Goal: Task Accomplishment & Management: Manage account settings

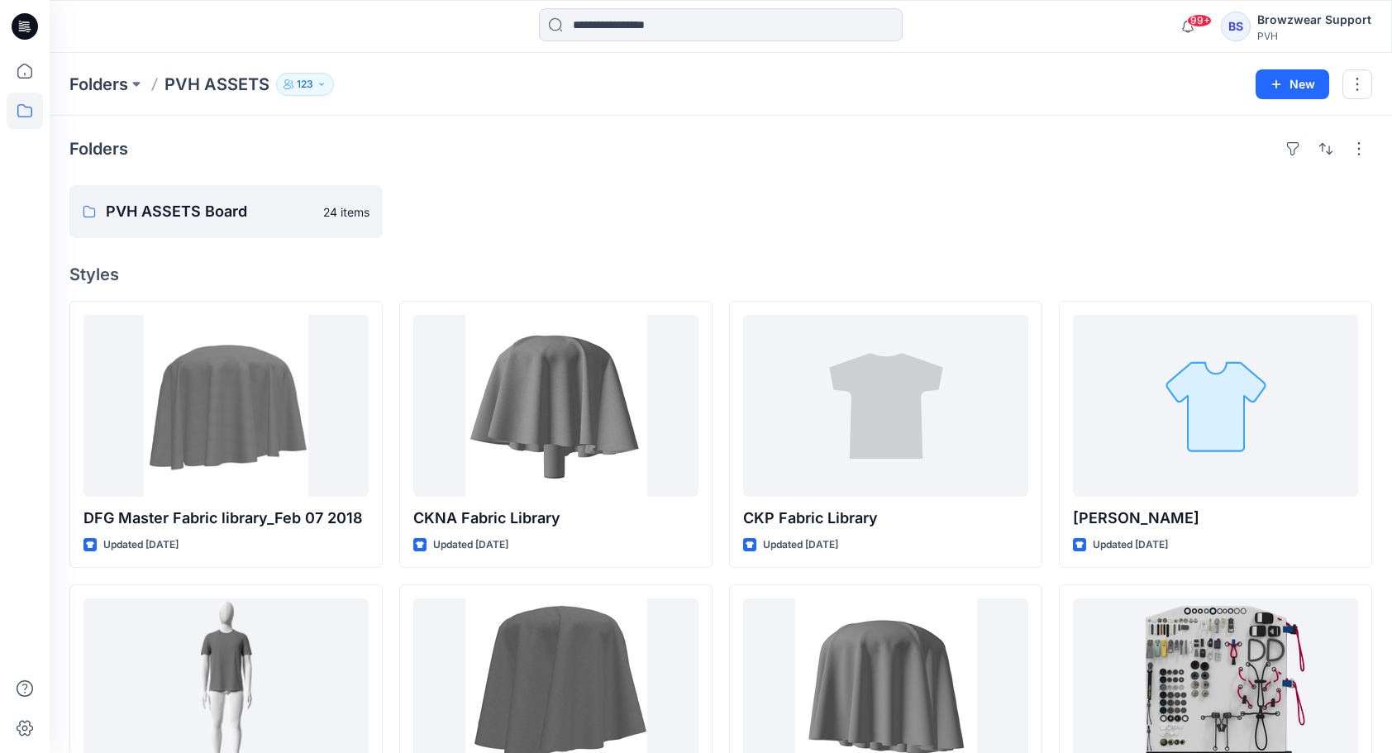
click at [309, 84] on p "123" at bounding box center [305, 84] width 17 height 18
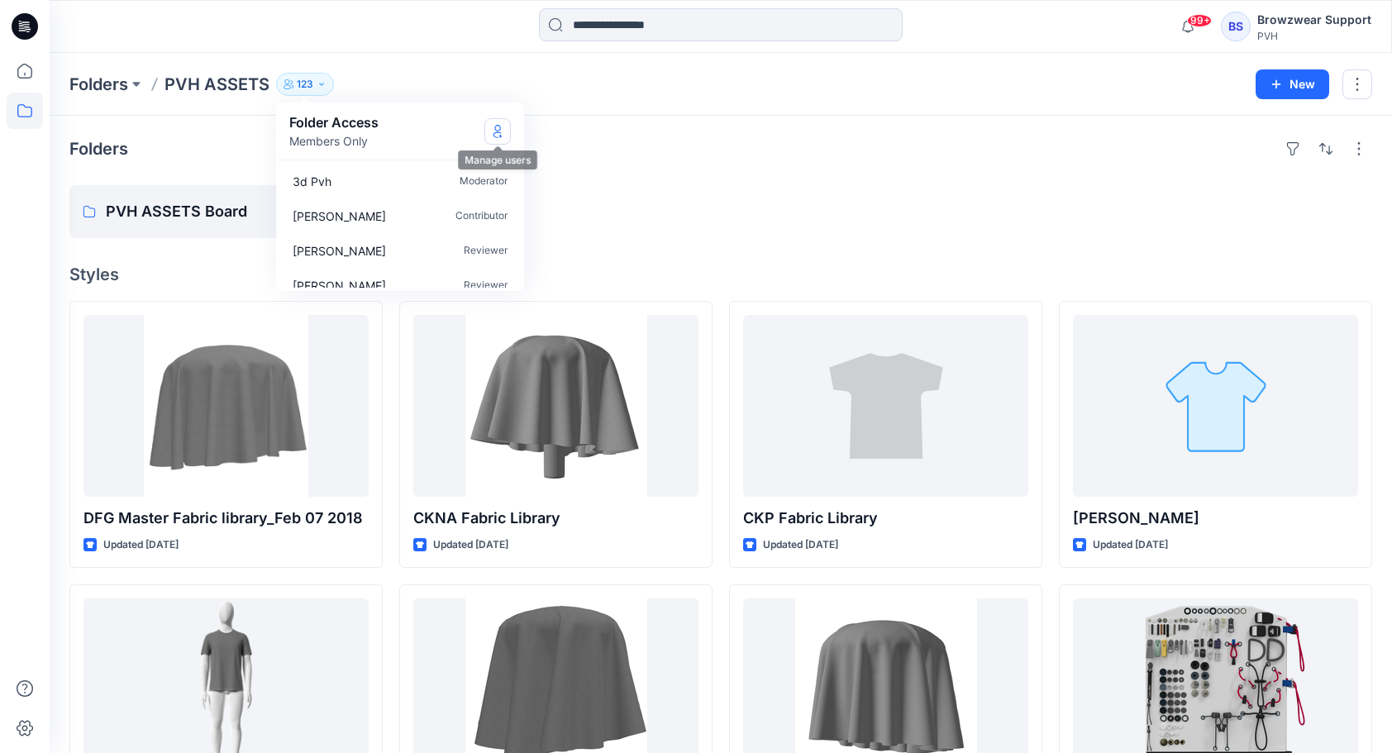
click at [501, 125] on icon "Manage Users" at bounding box center [497, 131] width 13 height 13
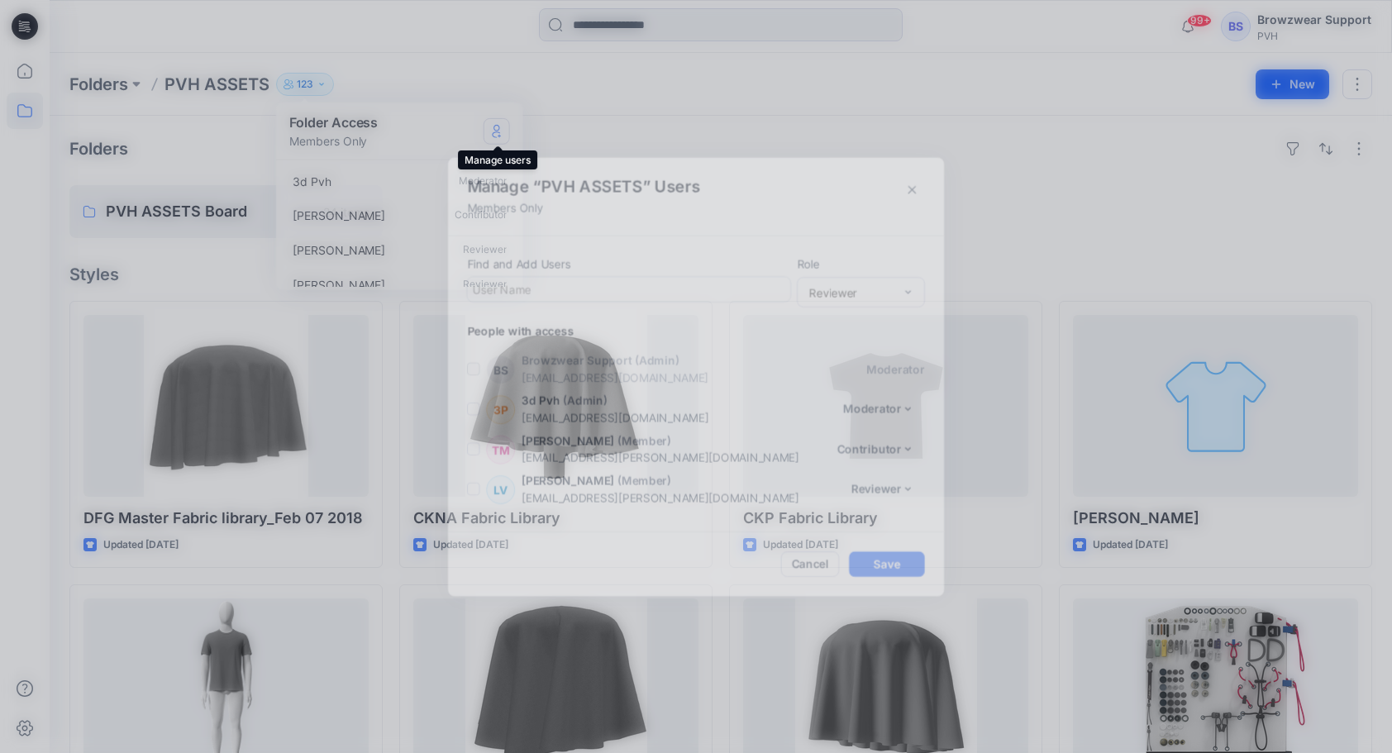
scroll to position [4913, 0]
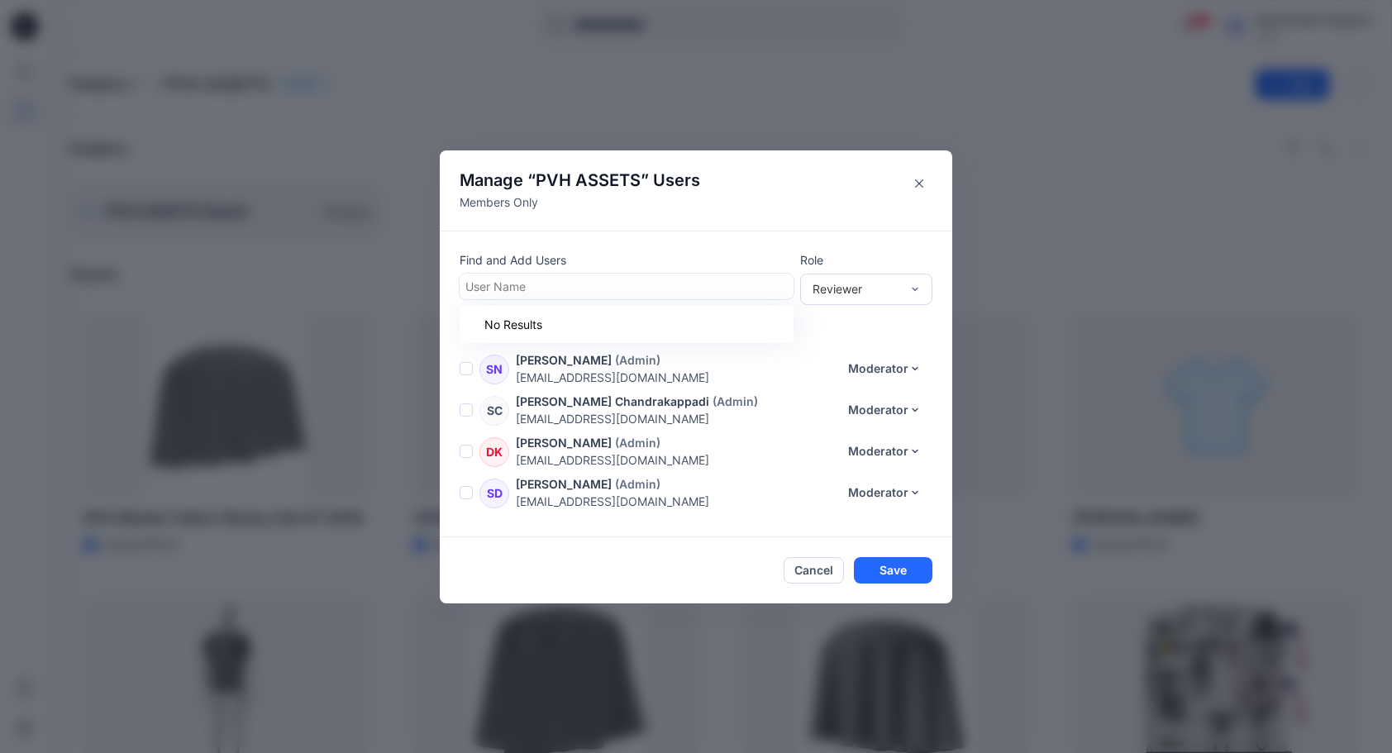
click at [607, 282] on div at bounding box center [627, 286] width 322 height 21
type input "*****"
click at [599, 327] on div "DS Deins Snikers" at bounding box center [627, 327] width 314 height 23
click at [898, 294] on div "Reviewer" at bounding box center [857, 288] width 88 height 17
click at [881, 376] on div "Moderator" at bounding box center [867, 378] width 126 height 29
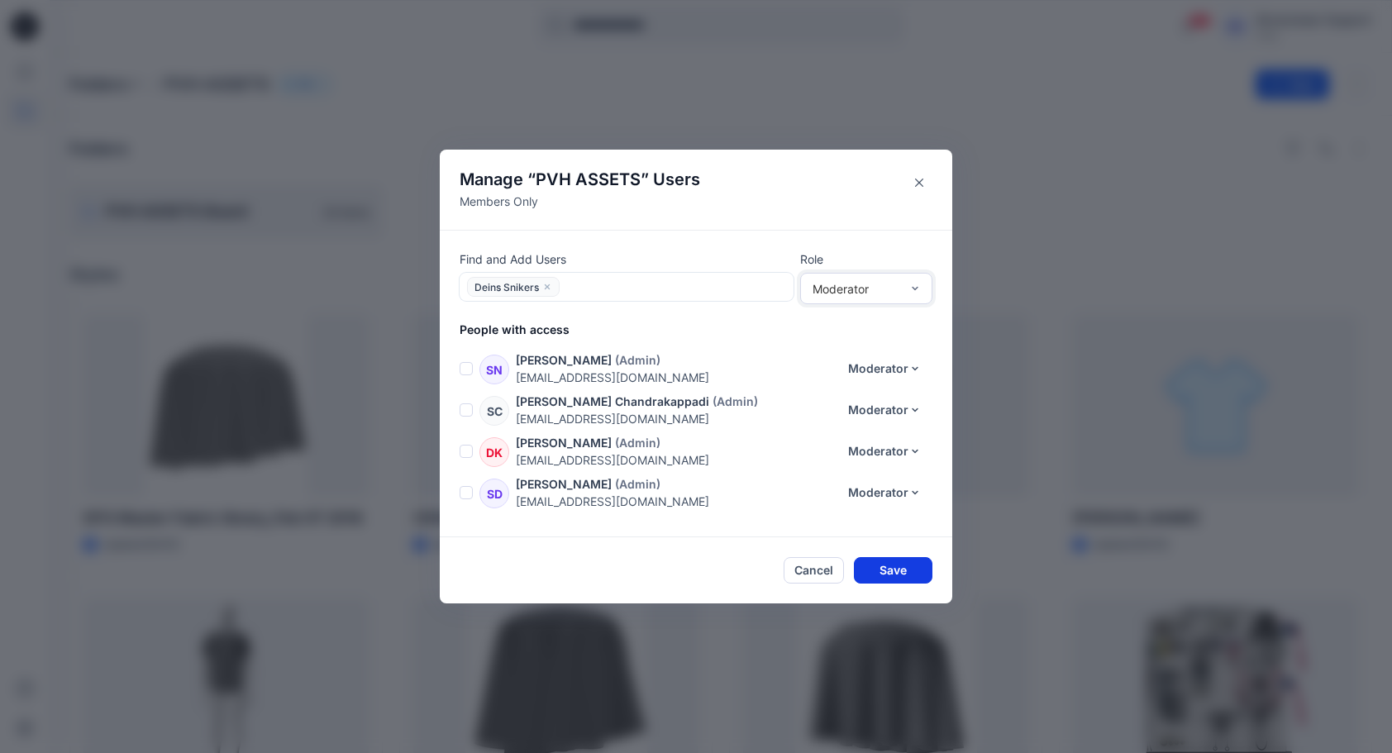
click at [906, 571] on button "Save" at bounding box center [893, 570] width 79 height 26
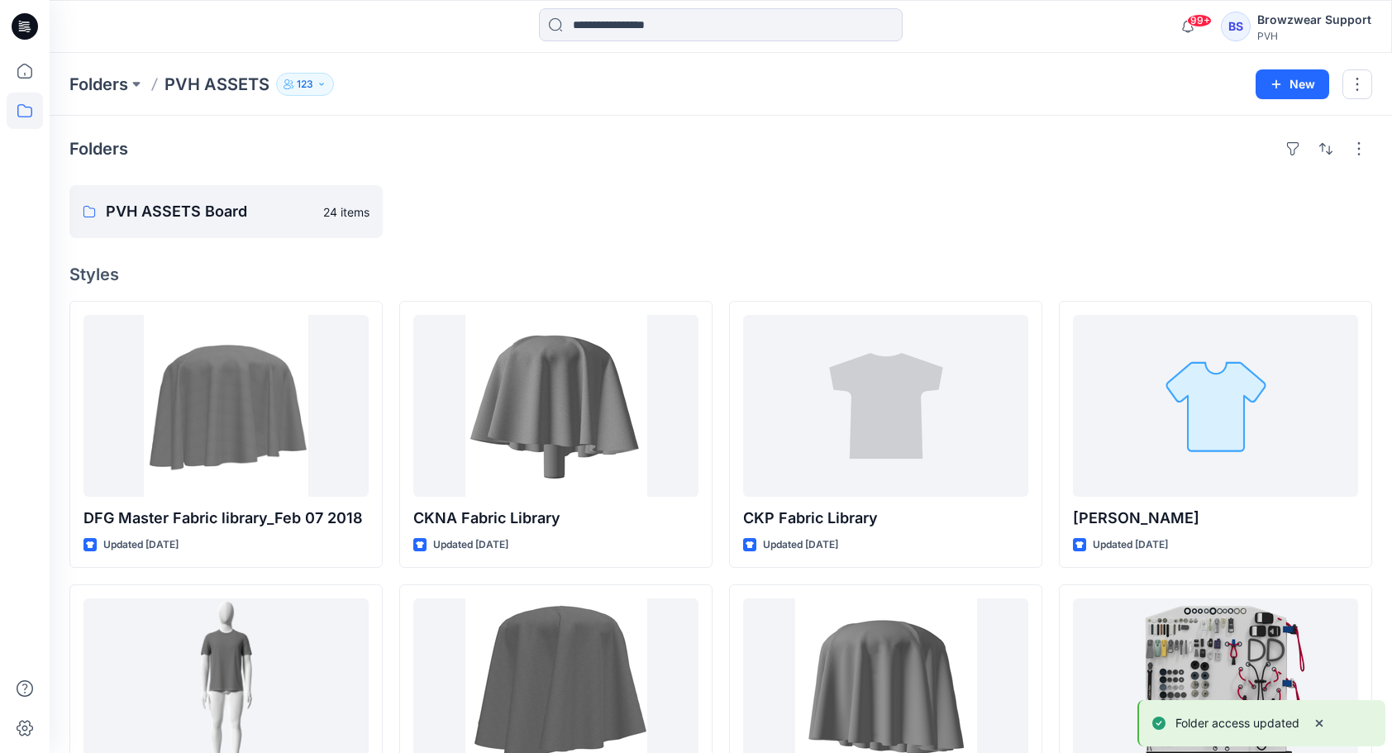
click at [967, 174] on div "Folders PVH ASSETS Board 24 items Styles DFG Master Fabric library_Feb 07 2018 …" at bounding box center [721, 665] width 1343 height 1098
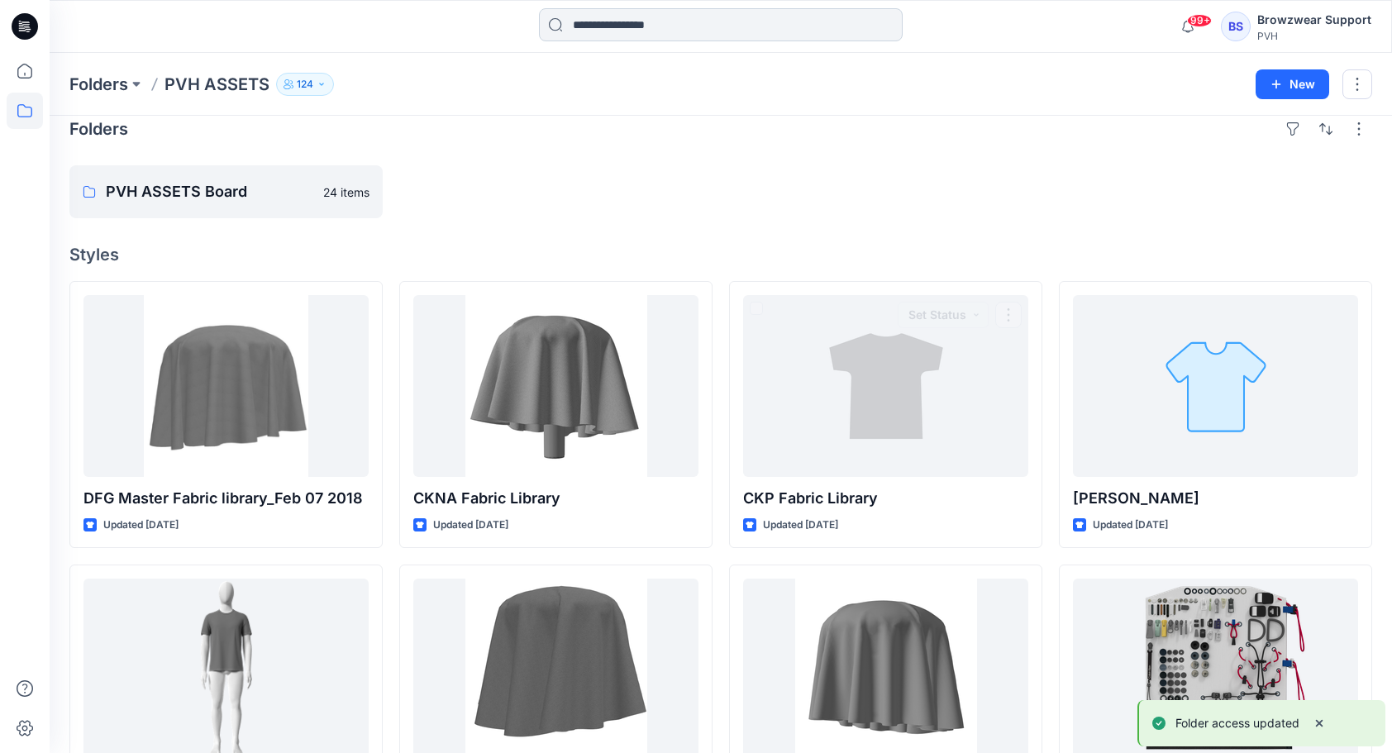
scroll to position [19, 0]
click at [829, 181] on div at bounding box center [885, 192] width 313 height 53
click at [1239, 15] on div "BS" at bounding box center [1236, 27] width 30 height 30
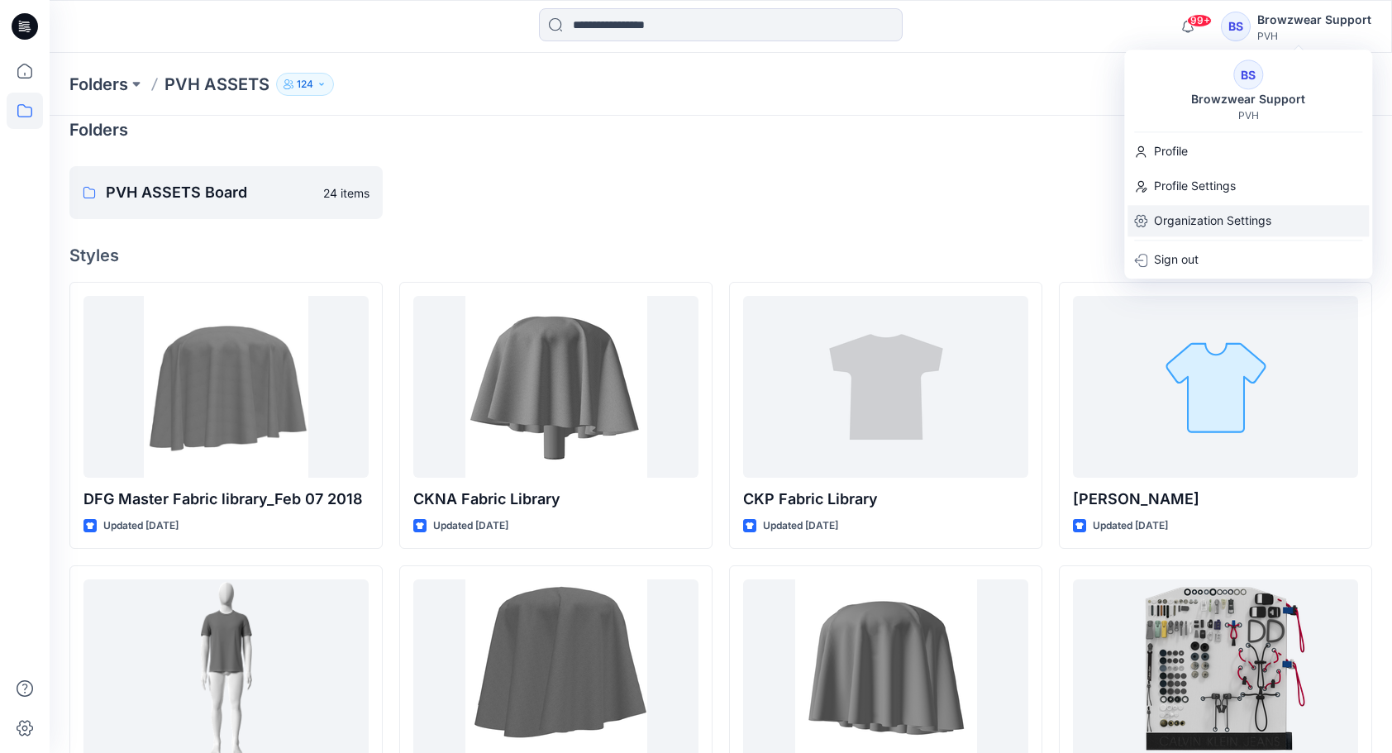
click at [1212, 225] on p "Organization Settings" at bounding box center [1212, 220] width 117 height 31
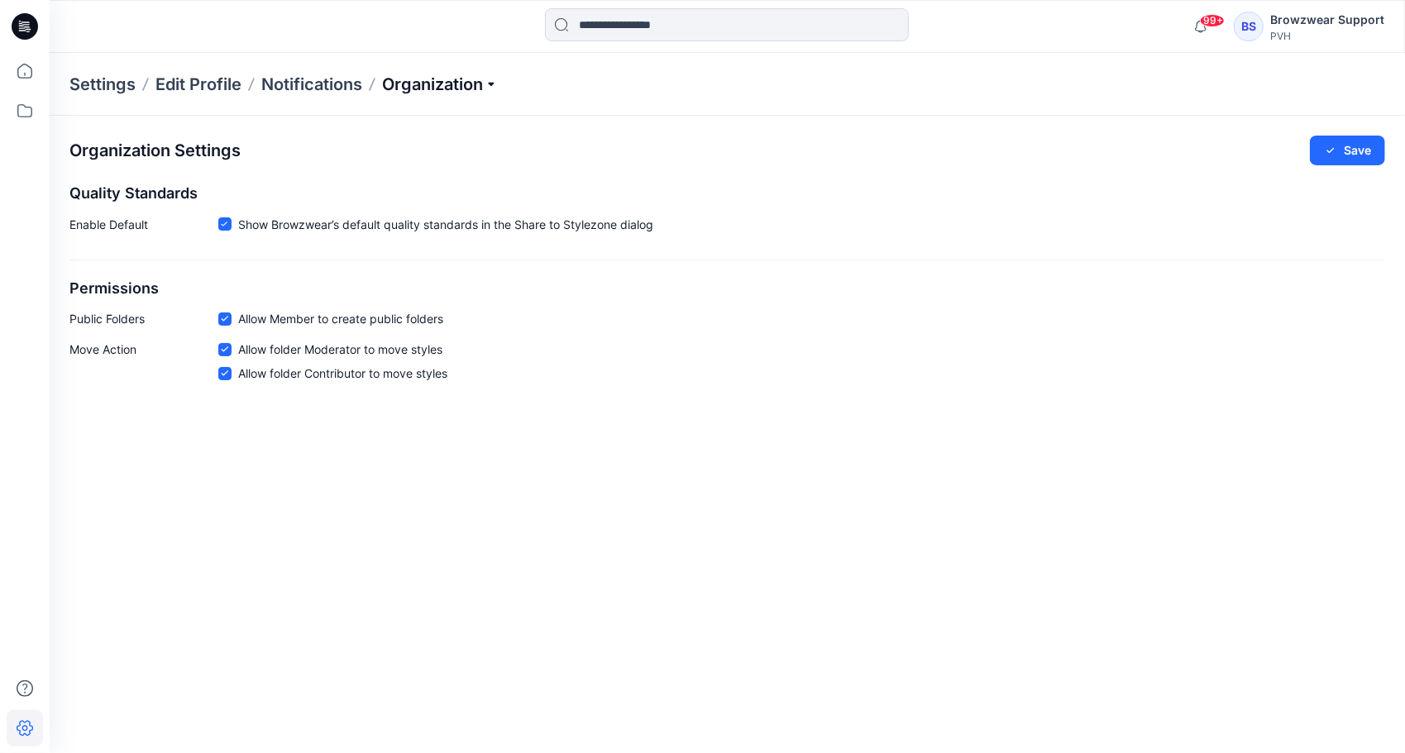
click at [470, 88] on p "Organization" at bounding box center [440, 84] width 116 height 23
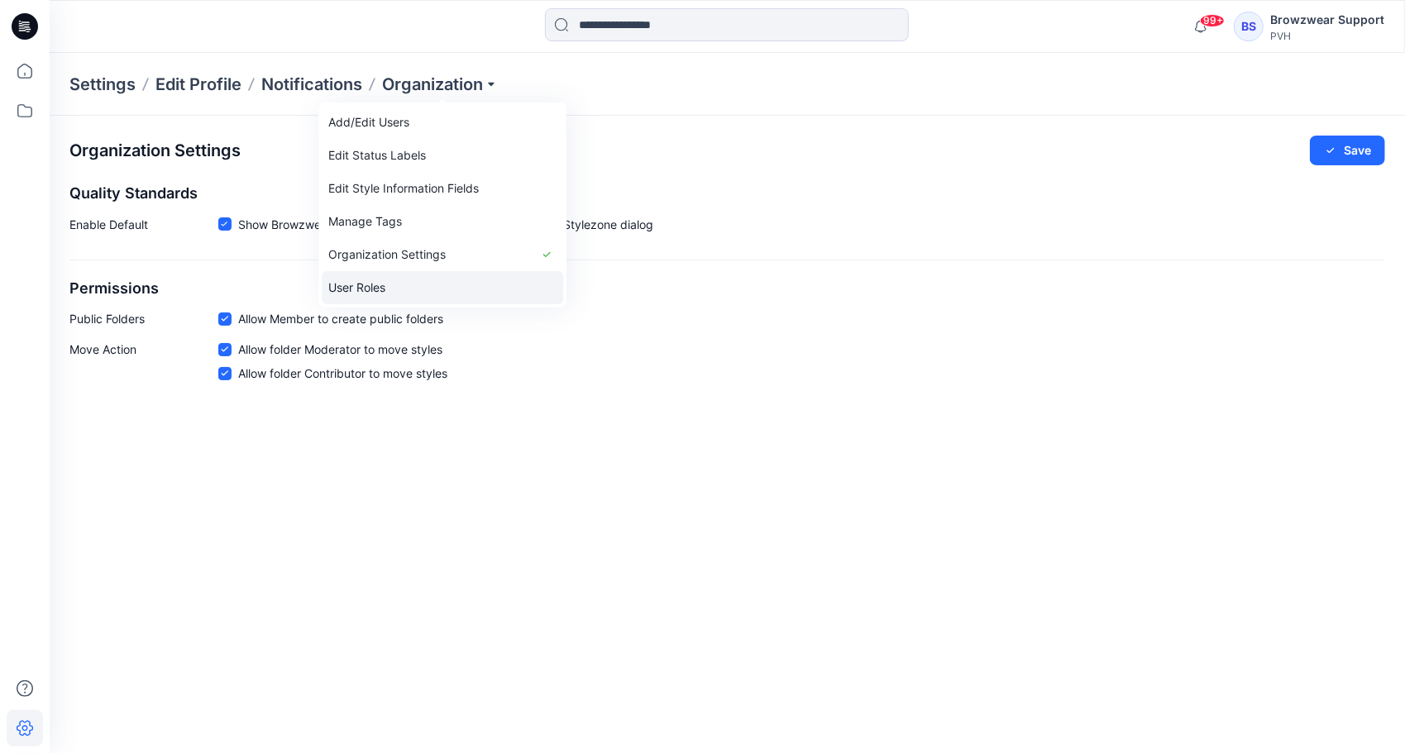
click at [451, 285] on link "User Roles" at bounding box center [442, 287] width 241 height 33
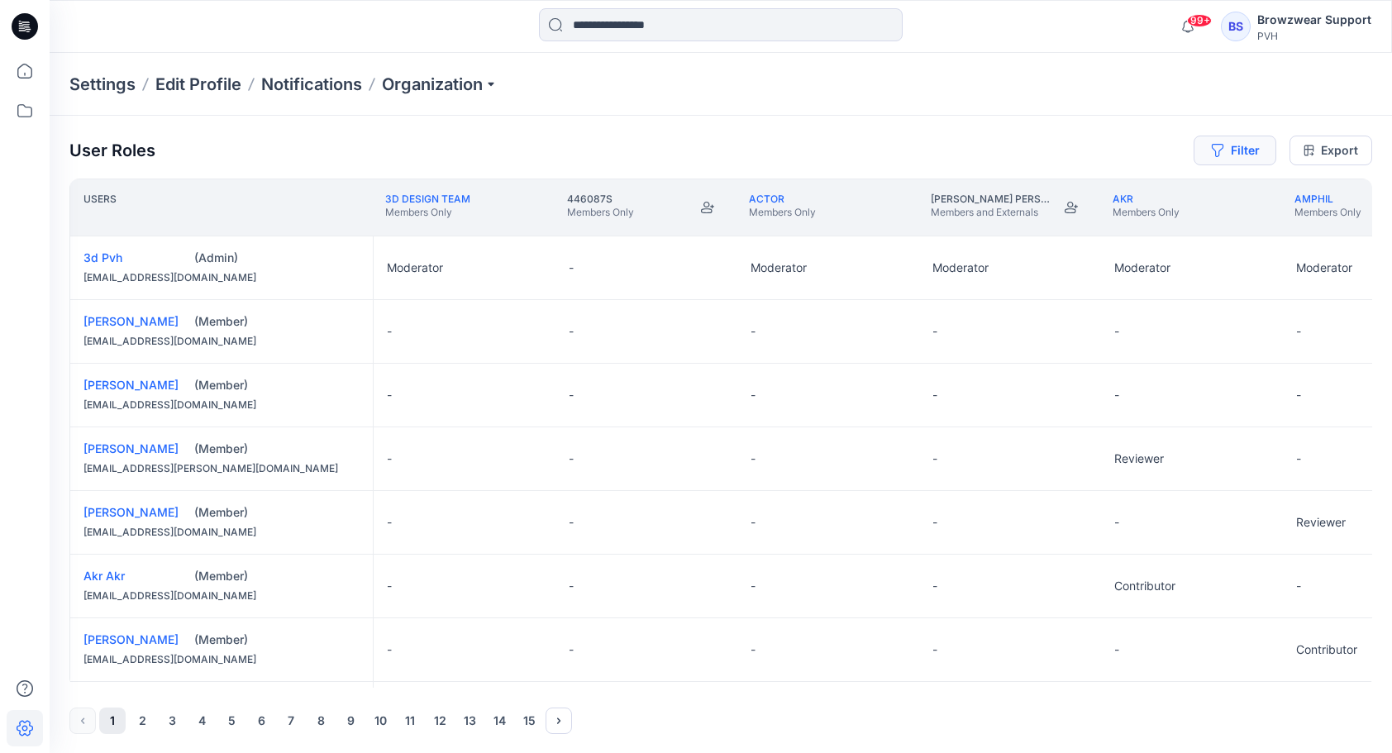
click at [1239, 146] on button "Filter" at bounding box center [1235, 151] width 83 height 30
click at [1149, 192] on div at bounding box center [1176, 194] width 170 height 21
type input "*****"
click at [1156, 232] on p "Deins Snikers" at bounding box center [1159, 235] width 73 height 21
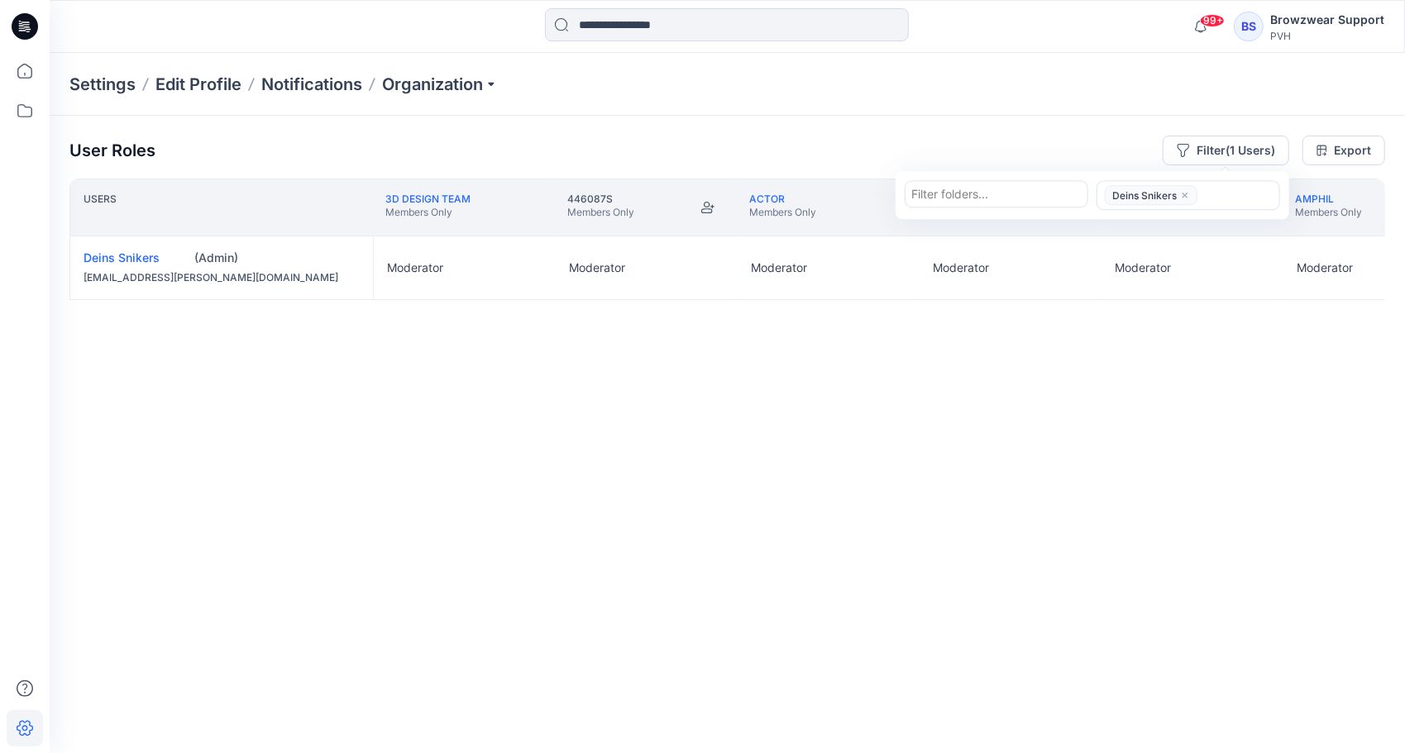
click at [996, 192] on div at bounding box center [996, 194] width 170 height 21
